Goal: Book appointment/travel/reservation

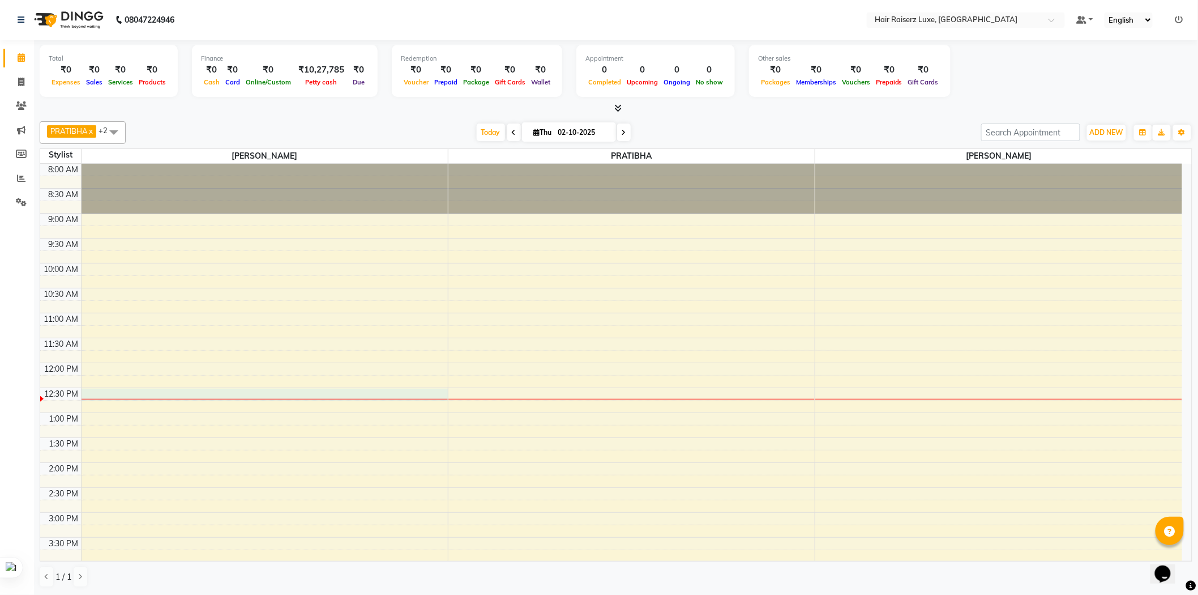
click at [147, 392] on div "8:00 AM 8:30 AM 9:00 AM 9:30 AM 10:00 AM 10:30 AM 11:00 AM 11:30 AM 12:00 PM 12…" at bounding box center [611, 487] width 1142 height 647
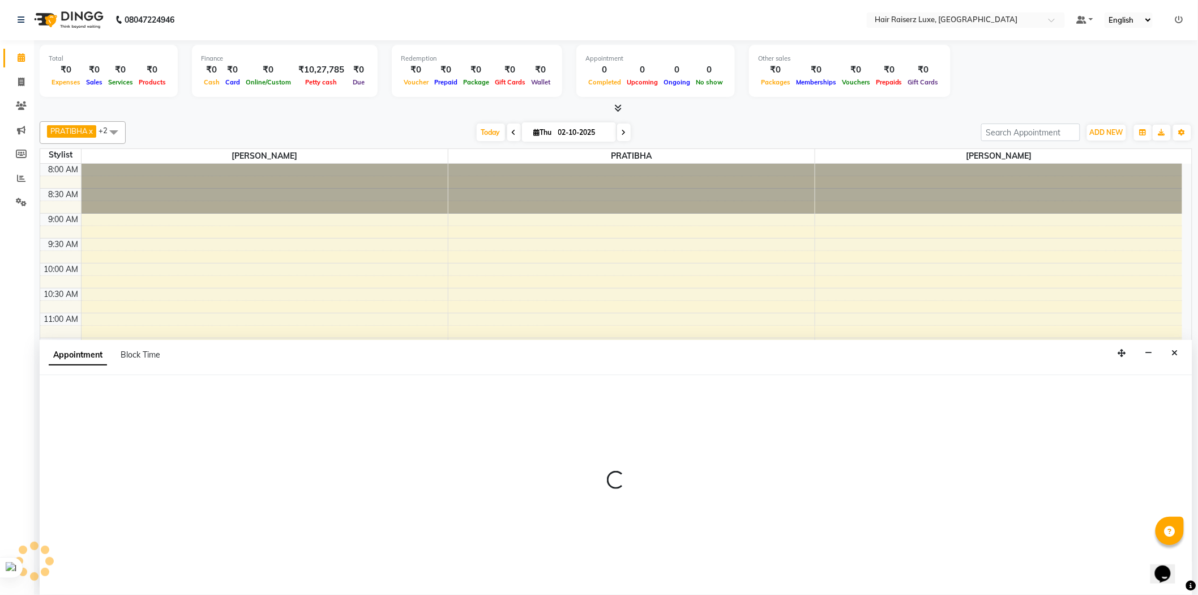
select select "65193"
select select "750"
select select "tentative"
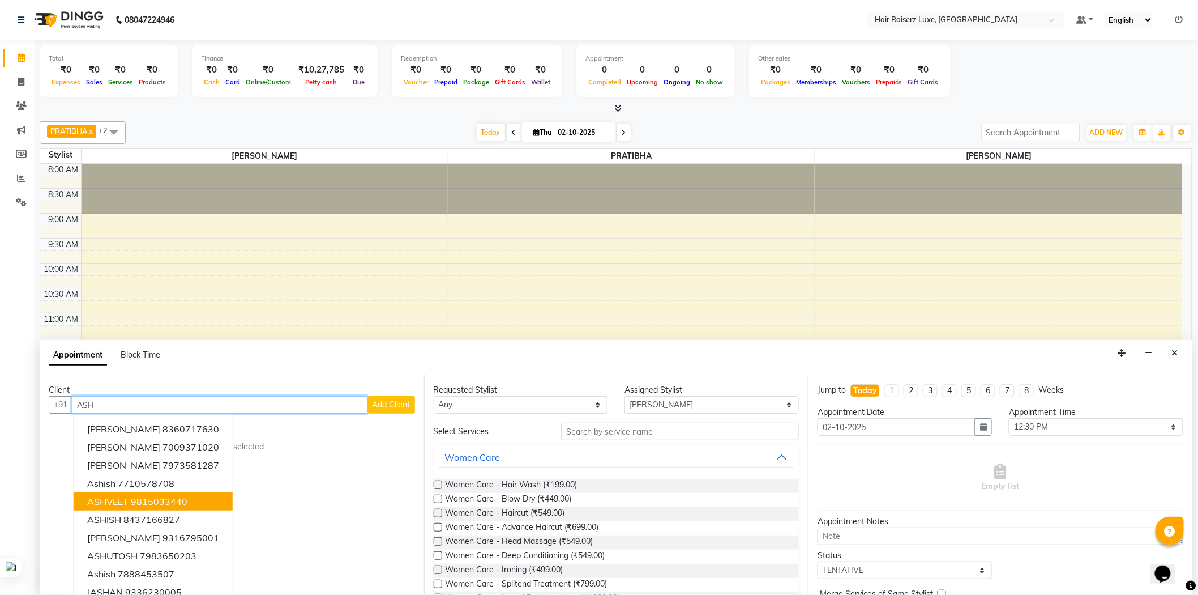
click at [123, 501] on span "ASHVEET" at bounding box center [107, 501] width 41 height 11
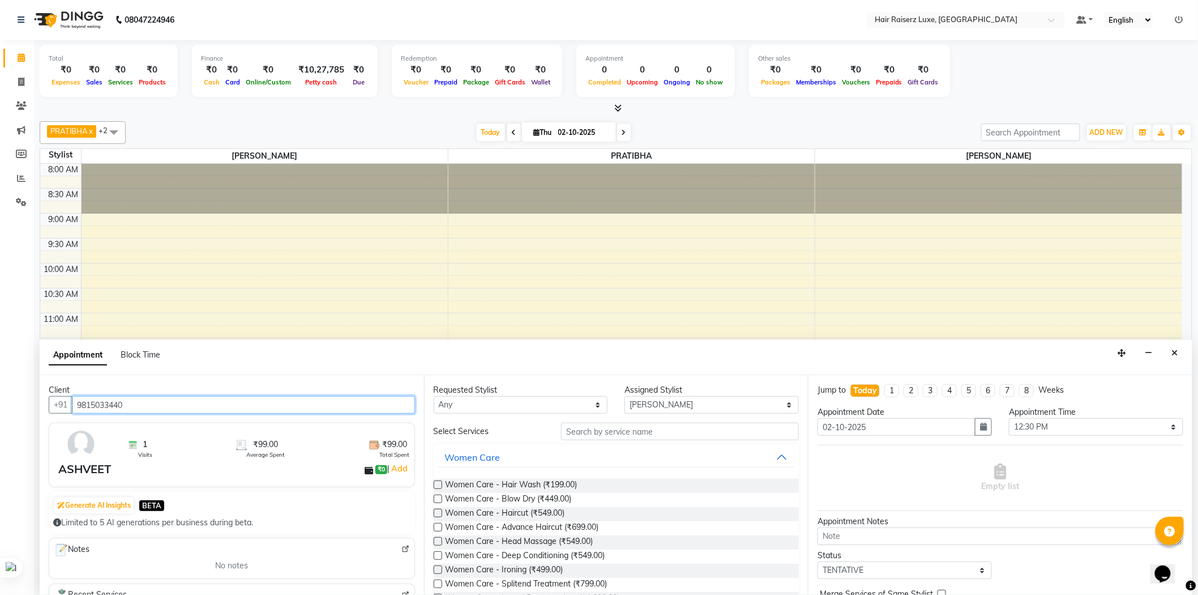
type input "9815033440"
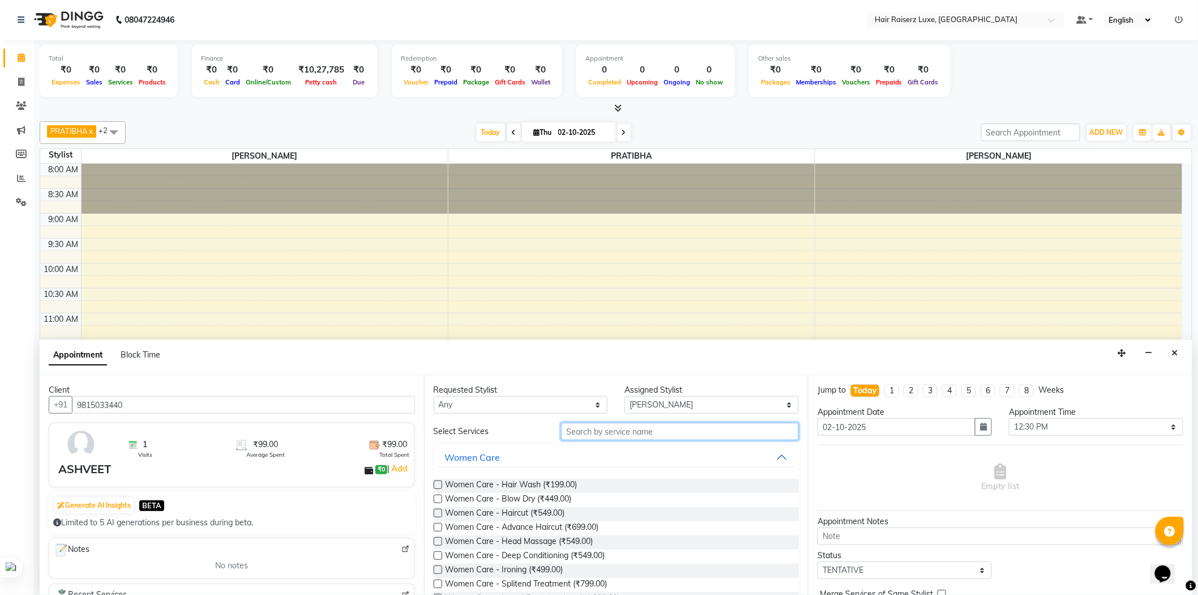
click at [622, 432] on input "text" at bounding box center [680, 431] width 238 height 18
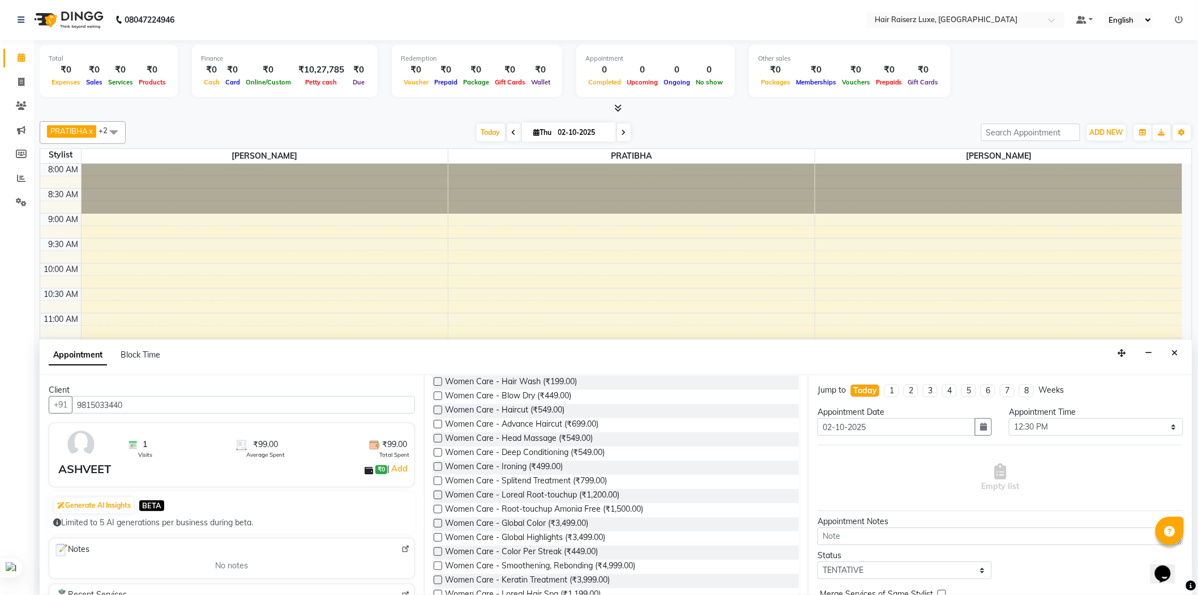
scroll to position [126, 0]
click at [436, 513] on label at bounding box center [438, 514] width 8 height 8
click at [436, 513] on input "checkbox" at bounding box center [437, 515] width 7 height 7
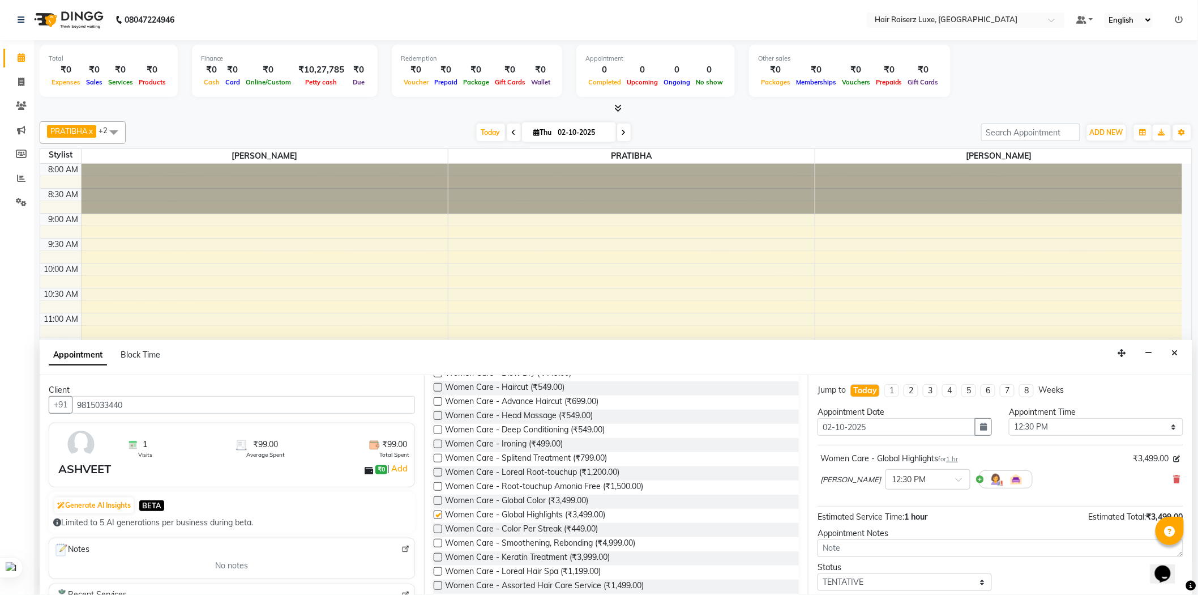
checkbox input "false"
click at [437, 501] on label at bounding box center [438, 500] width 8 height 8
click at [437, 501] on input "checkbox" at bounding box center [437, 501] width 7 height 7
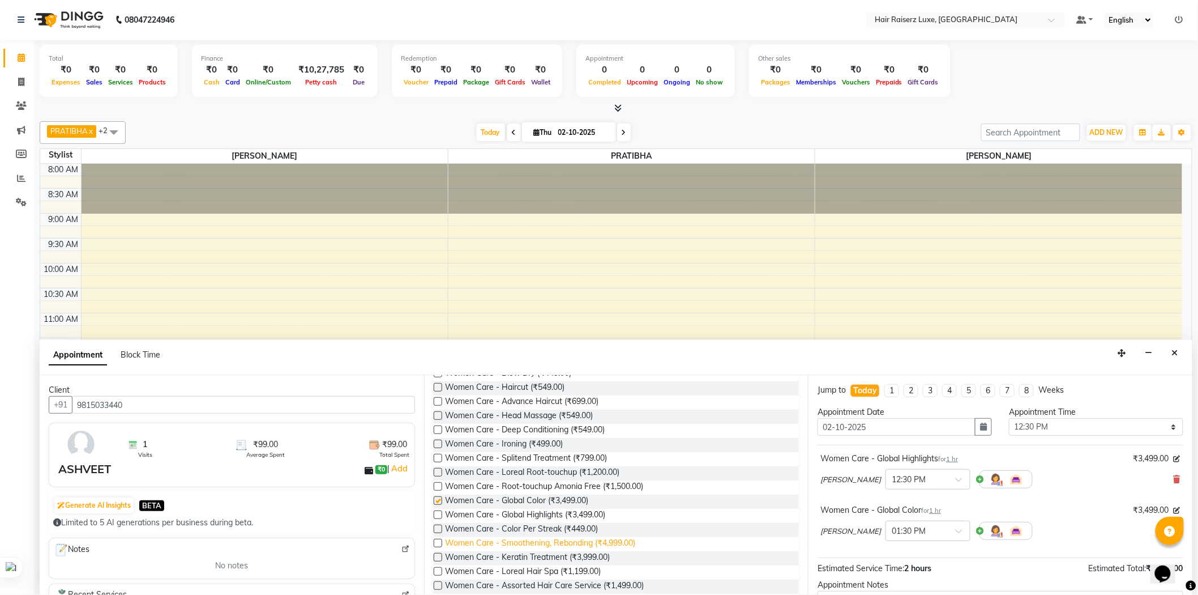
checkbox input "false"
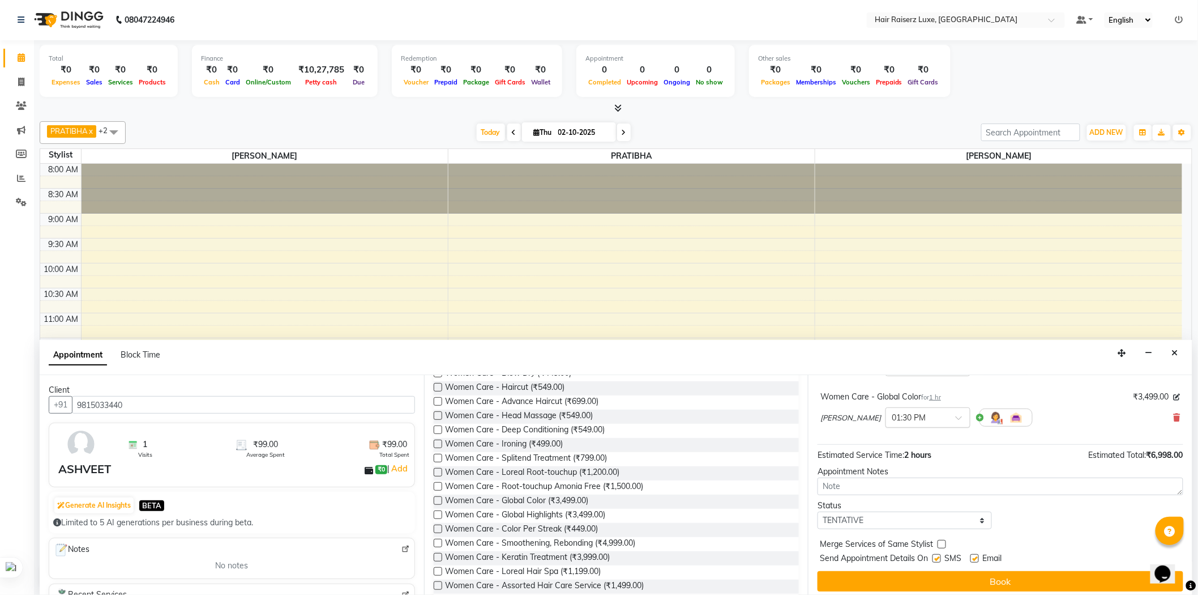
scroll to position [119, 0]
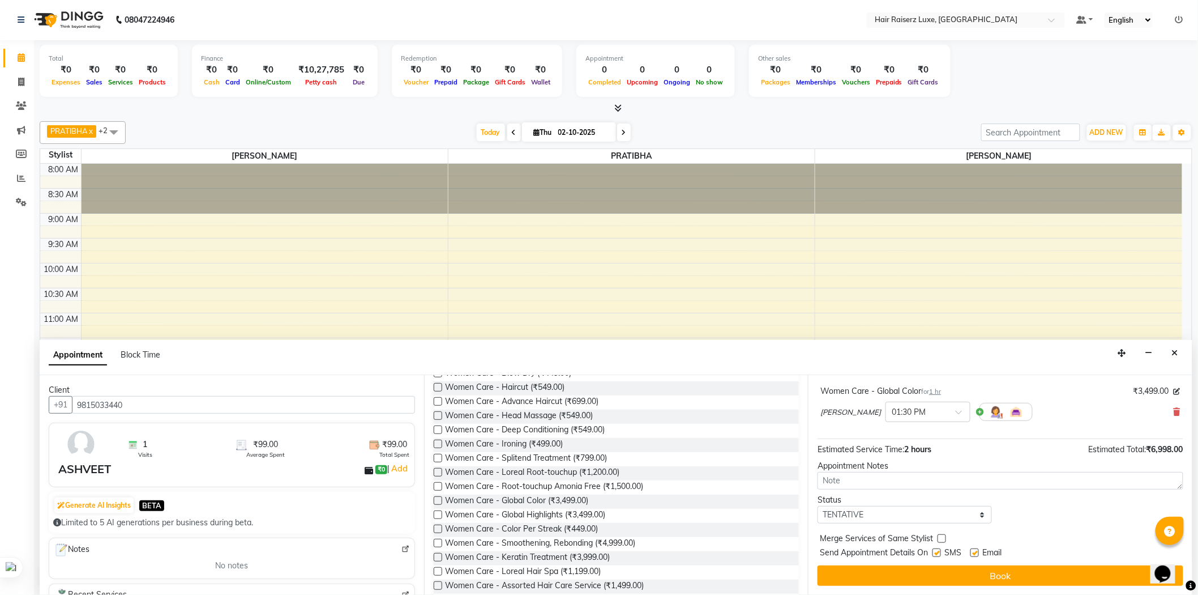
click at [938, 552] on label at bounding box center [937, 552] width 8 height 8
click at [938, 552] on input "checkbox" at bounding box center [936, 553] width 7 height 7
checkbox input "false"
click at [975, 553] on label at bounding box center [975, 552] width 8 height 8
click at [975, 553] on input "checkbox" at bounding box center [974, 553] width 7 height 7
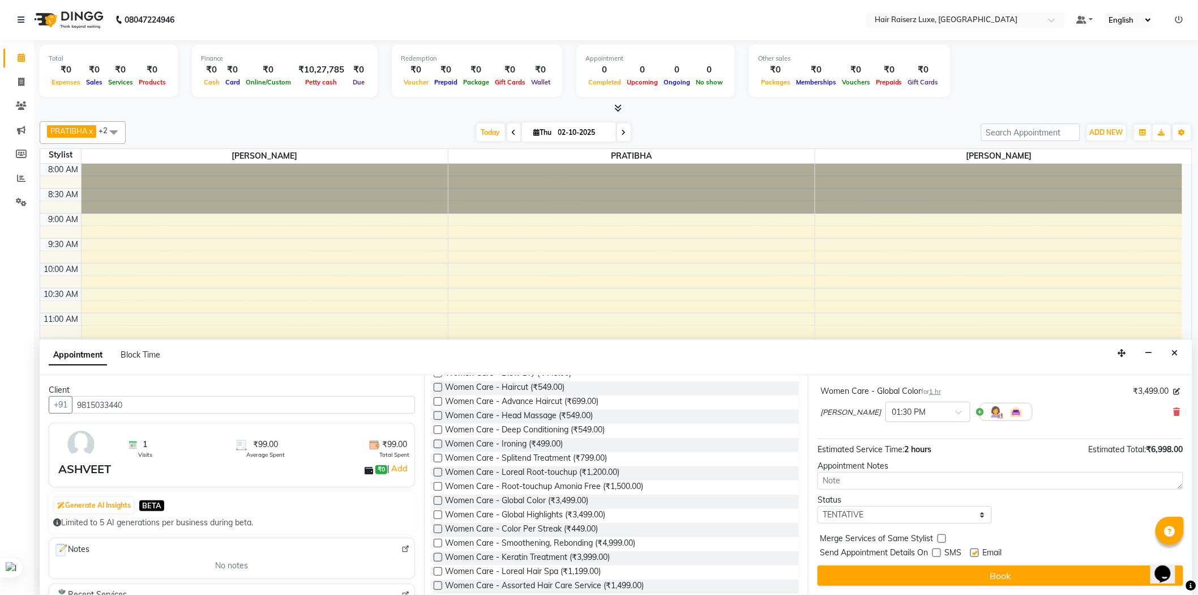
checkbox input "false"
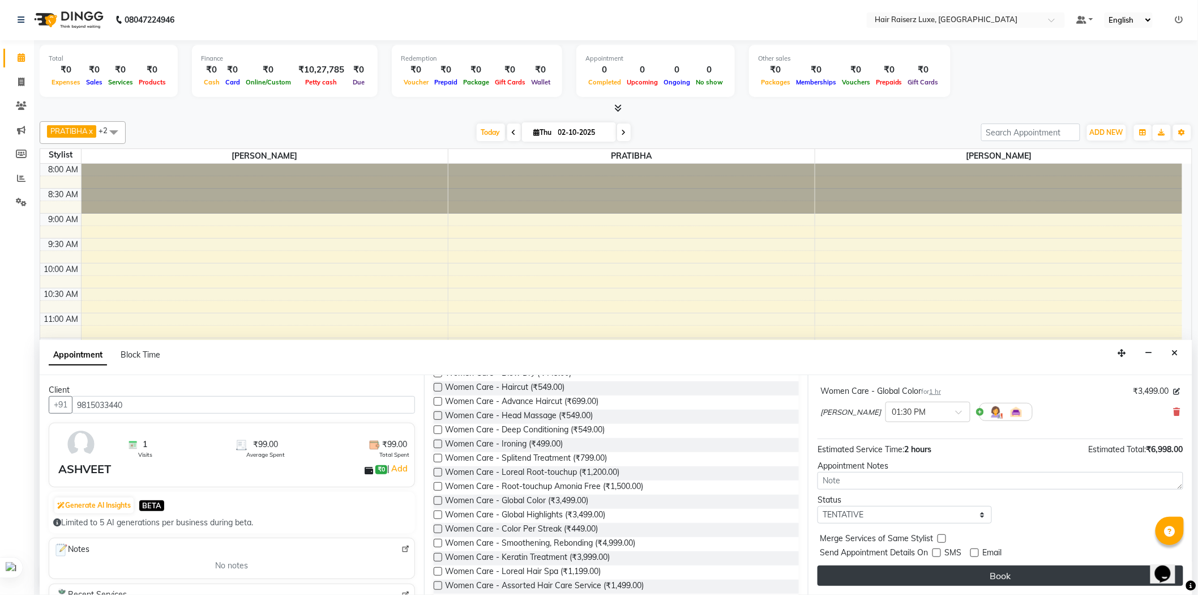
click at [969, 574] on button "Book" at bounding box center [1001, 575] width 366 height 20
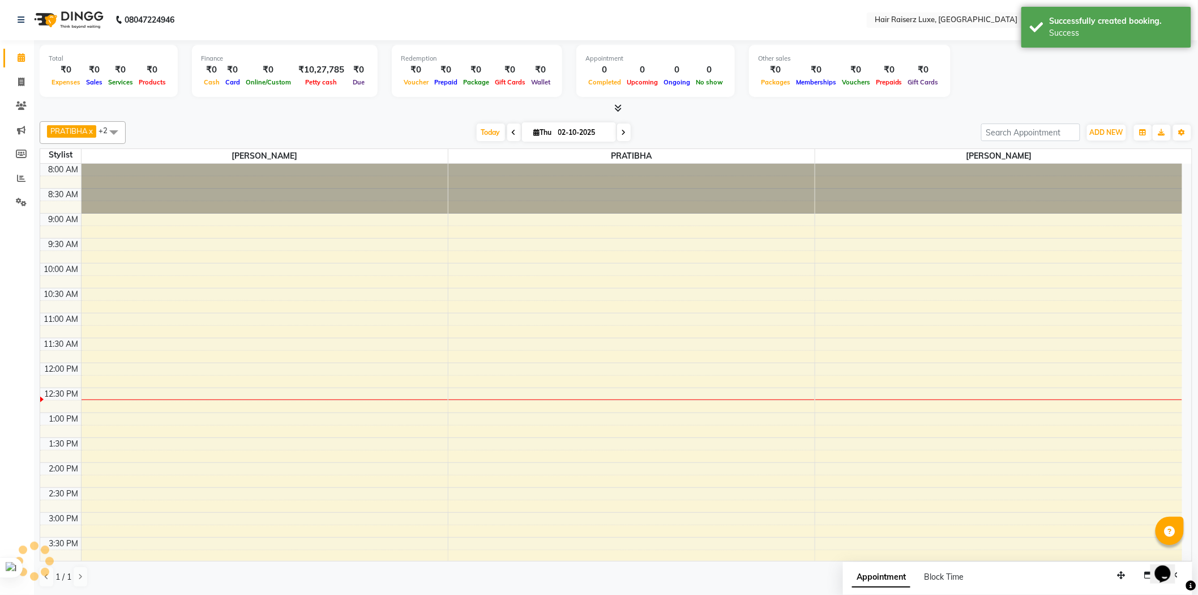
scroll to position [0, 0]
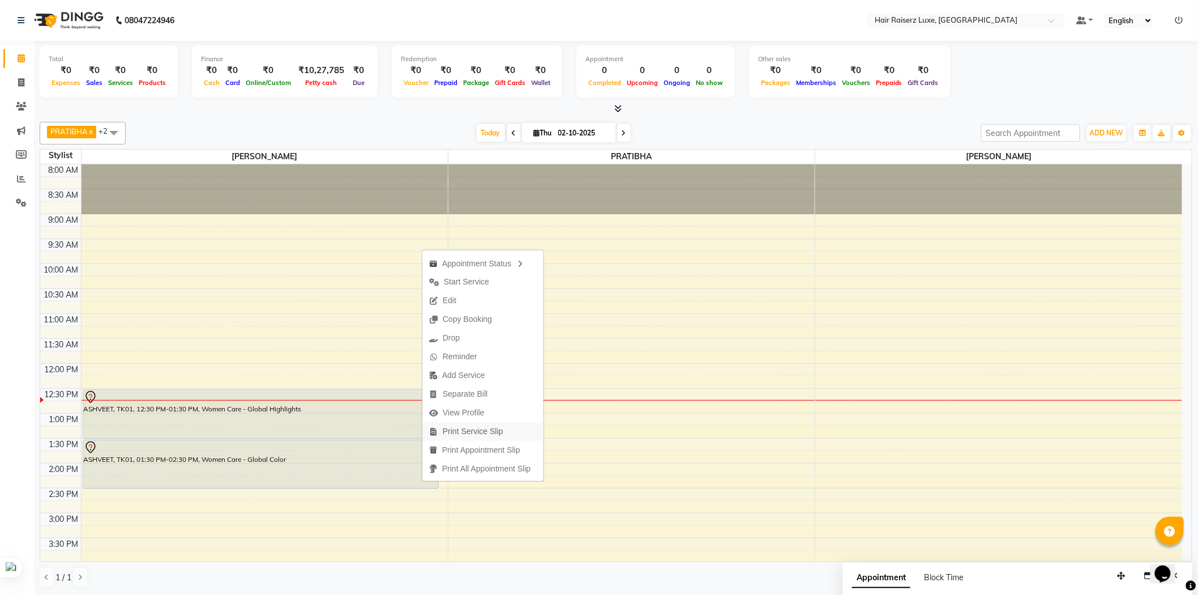
click at [450, 429] on span "Print Service Slip" at bounding box center [473, 431] width 61 height 12
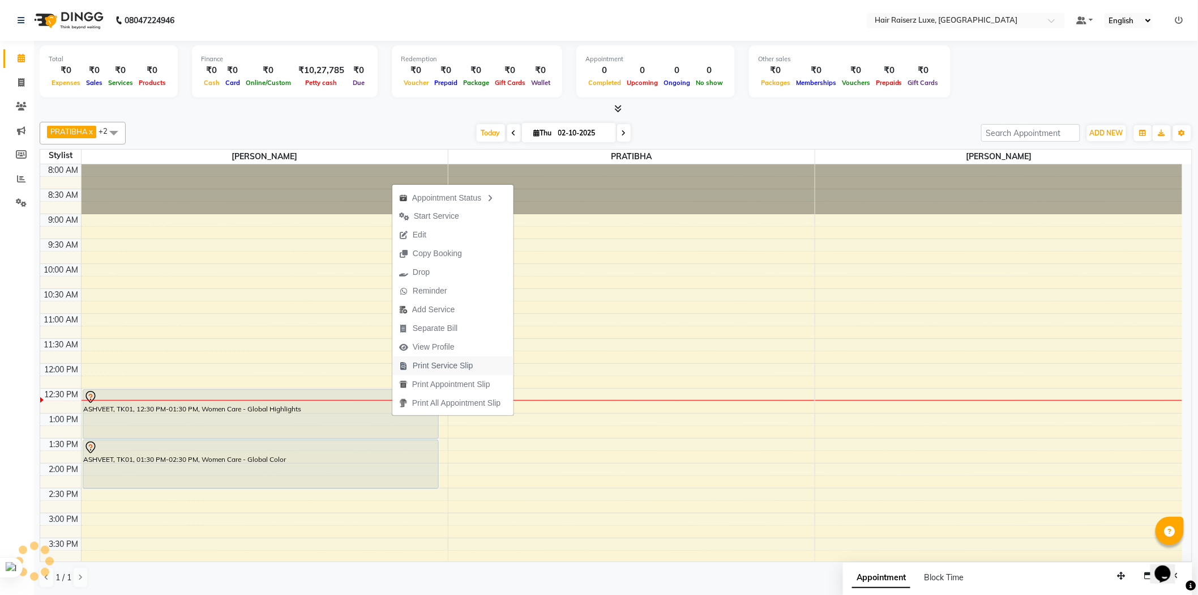
click at [445, 361] on span "Print Service Slip" at bounding box center [443, 366] width 61 height 12
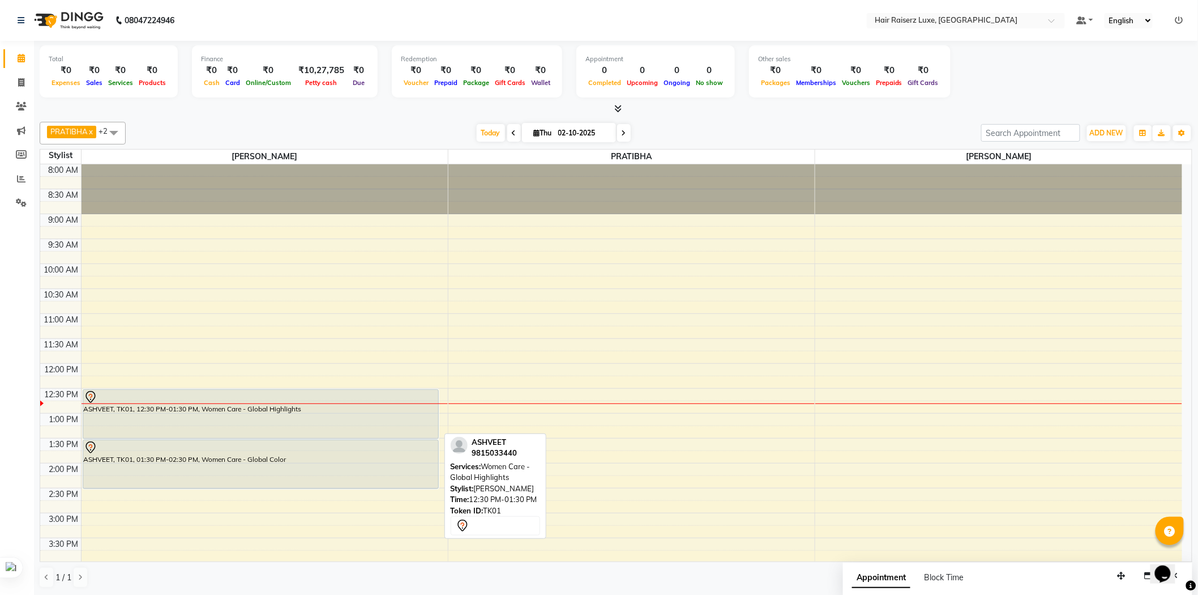
click at [327, 417] on div "ASHVEET, TK01, 12:30 PM-01:30 PM, Women Care - Global Highlights" at bounding box center [260, 414] width 355 height 49
select select "7"
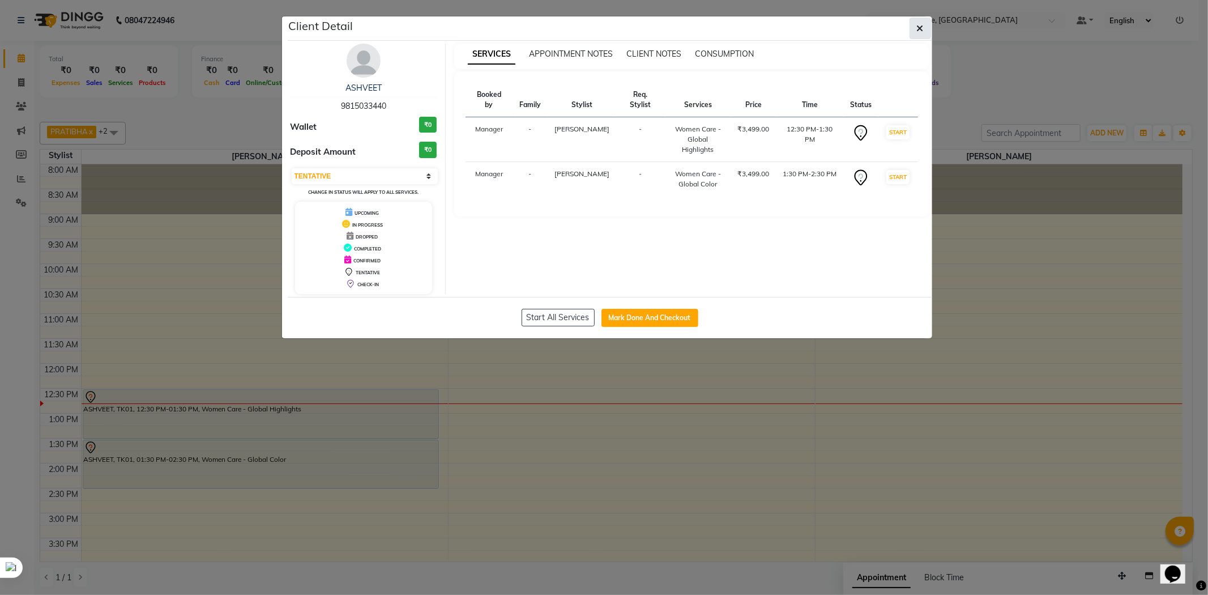
click at [921, 31] on icon "button" at bounding box center [920, 28] width 7 height 9
